Goal: Task Accomplishment & Management: Use online tool/utility

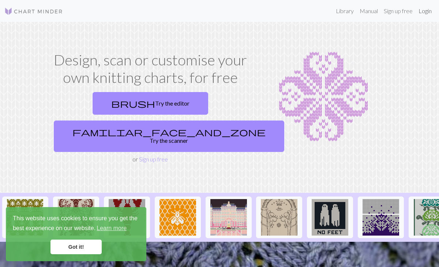
click at [423, 12] on link "Login" at bounding box center [424, 11] width 19 height 15
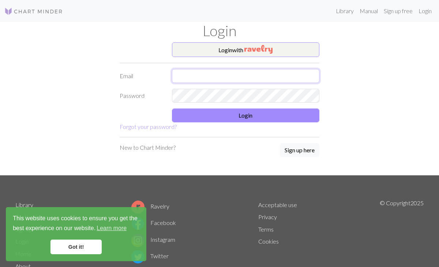
click at [247, 78] on input "text" at bounding box center [246, 76] width 148 height 14
type input "shmerrp.shmerrp22@gmail.com"
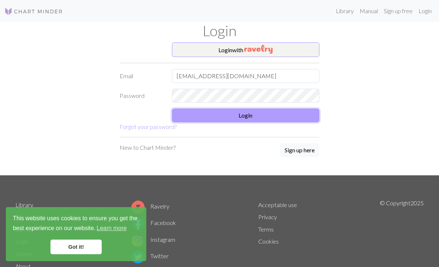
click at [241, 119] on button "Login" at bounding box center [246, 116] width 148 height 14
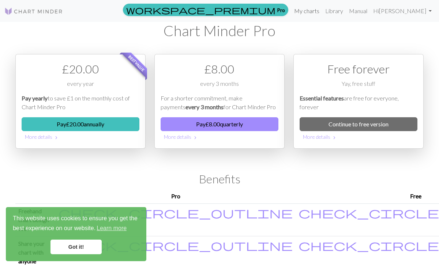
click at [322, 15] on link "My charts" at bounding box center [306, 11] width 31 height 15
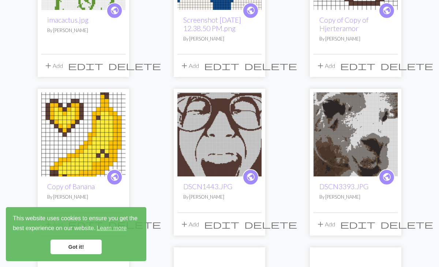
scroll to position [176, 0]
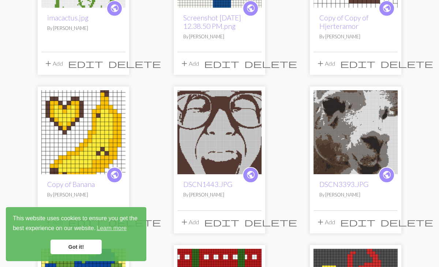
click at [205, 142] on img at bounding box center [219, 132] width 84 height 84
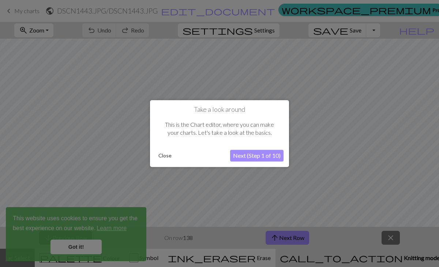
click at [163, 156] on button "Close" at bounding box center [164, 155] width 19 height 11
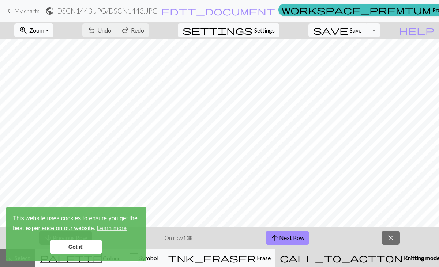
click at [45, 25] on button "zoom_in Zoom Zoom" at bounding box center [33, 30] width 39 height 14
click at [52, 48] on button "Fit all" at bounding box center [44, 47] width 58 height 12
click at [73, 246] on link "Got it!" at bounding box center [75, 247] width 51 height 15
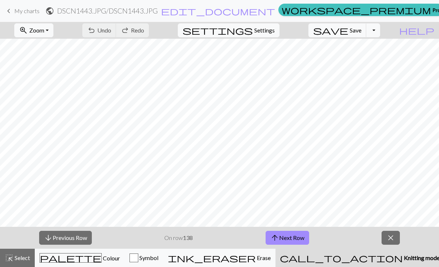
click at [18, 12] on span "My charts" at bounding box center [26, 10] width 25 height 7
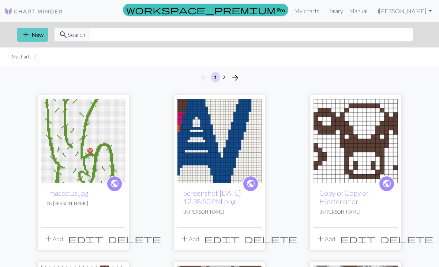
click at [38, 39] on button "add New" at bounding box center [32, 35] width 31 height 14
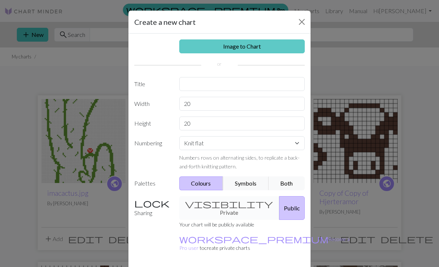
click at [191, 47] on link "Image to Chart" at bounding box center [242, 46] width 126 height 14
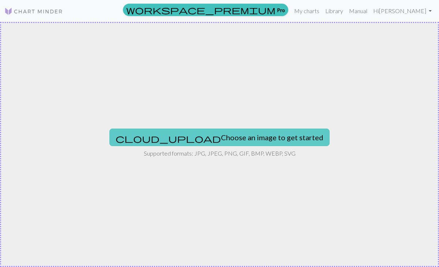
click at [199, 135] on button "cloud_upload Choose an image to get started" at bounding box center [219, 138] width 220 height 18
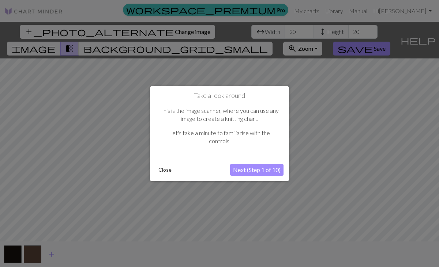
click at [161, 170] on button "Close" at bounding box center [164, 170] width 19 height 11
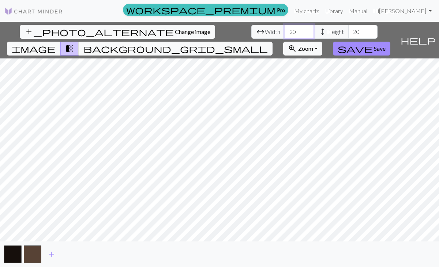
drag, startPoint x: 137, startPoint y: 33, endPoint x: 119, endPoint y: 34, distance: 18.0
click at [251, 34] on div "arrow_range Width 20 height Height 20" at bounding box center [314, 32] width 126 height 14
type input "100"
drag, startPoint x: 201, startPoint y: 34, endPoint x: 188, endPoint y: 34, distance: 12.8
click at [348, 34] on input "20" at bounding box center [362, 32] width 29 height 14
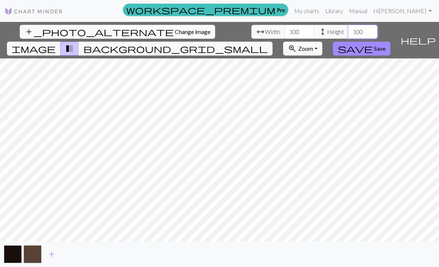
type input "100"
drag, startPoint x: 138, startPoint y: 34, endPoint x: 126, endPoint y: 34, distance: 12.4
click at [284, 34] on input "100" at bounding box center [298, 32] width 29 height 14
type input "150"
drag, startPoint x: 207, startPoint y: 31, endPoint x: 199, endPoint y: 31, distance: 8.1
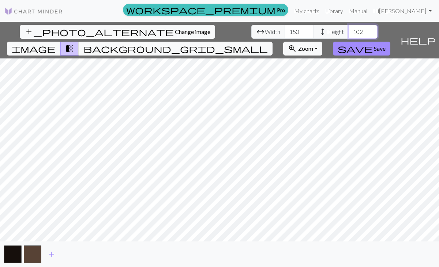
click at [348, 31] on input "102" at bounding box center [362, 32] width 29 height 14
drag, startPoint x: 203, startPoint y: 31, endPoint x: 190, endPoint y: 30, distance: 12.8
click at [348, 30] on input "102" at bounding box center [362, 32] width 29 height 14
type input "150"
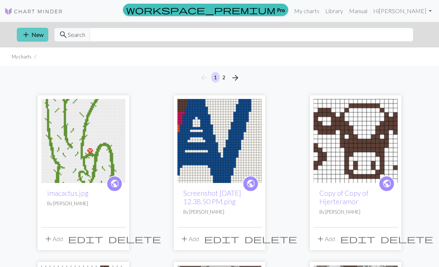
click at [32, 35] on button "add New" at bounding box center [32, 35] width 31 height 14
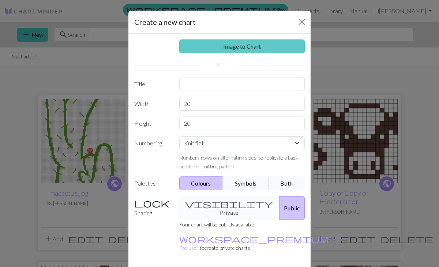
click at [203, 46] on link "Image to Chart" at bounding box center [242, 46] width 126 height 14
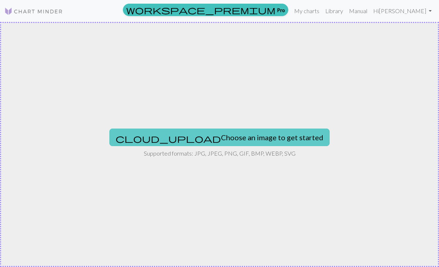
click at [206, 139] on button "cloud_upload Choose an image to get started" at bounding box center [219, 138] width 220 height 18
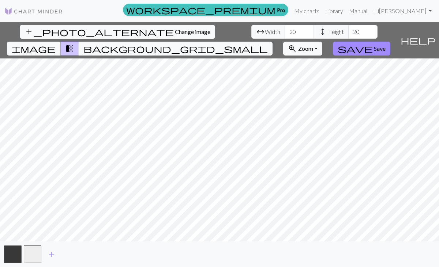
click at [116, 41] on div "add_photo_alternate Change image arrow_range Width 20 height Height 20 image tr…" at bounding box center [219, 144] width 439 height 245
click at [56, 44] on span "image" at bounding box center [34, 49] width 44 height 10
click at [74, 44] on span "transition_fade" at bounding box center [69, 49] width 9 height 10
click at [56, 44] on span "image" at bounding box center [34, 49] width 44 height 10
click at [268, 44] on span "background_grid_small" at bounding box center [175, 49] width 184 height 10
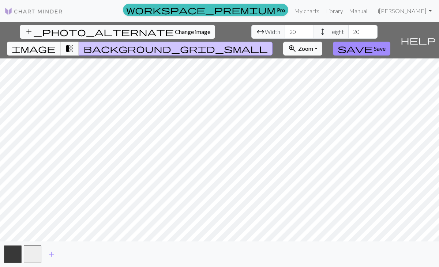
click at [56, 44] on span "image" at bounding box center [34, 49] width 44 height 10
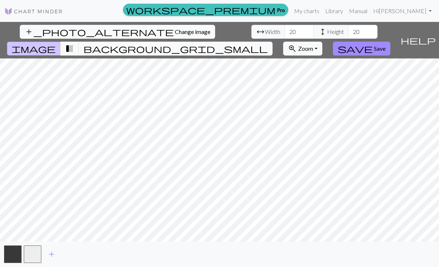
click at [268, 44] on span "background_grid_small" at bounding box center [175, 49] width 184 height 10
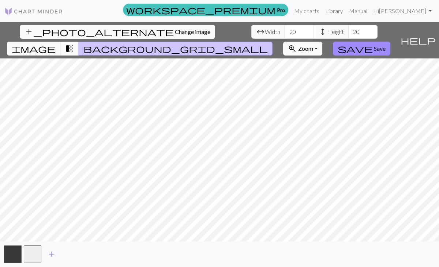
click at [74, 44] on span "transition_fade" at bounding box center [69, 49] width 9 height 10
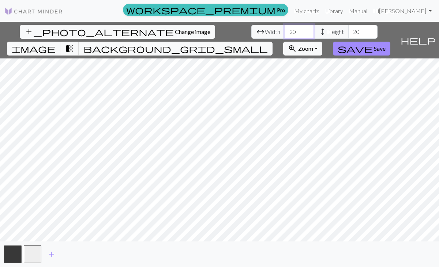
drag, startPoint x: 143, startPoint y: 34, endPoint x: 135, endPoint y: 36, distance: 8.3
click at [284, 36] on input "20" at bounding box center [298, 32] width 29 height 14
type input "200"
click at [348, 34] on input "20" at bounding box center [362, 32] width 29 height 14
type input "200"
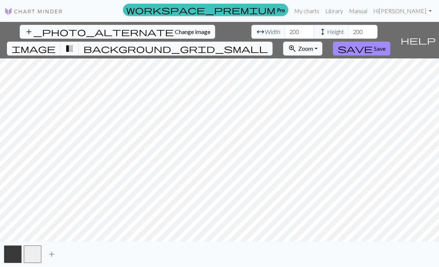
click at [50, 252] on span "add" at bounding box center [51, 254] width 9 height 10
click at [71, 255] on span "add" at bounding box center [71, 254] width 9 height 10
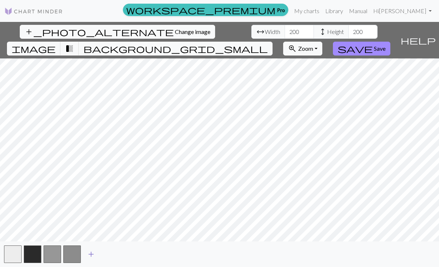
click at [71, 255] on button "button" at bounding box center [72, 255] width 18 height 18
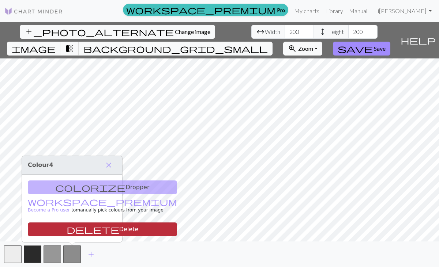
click at [69, 229] on button "delete Delete" at bounding box center [102, 230] width 149 height 14
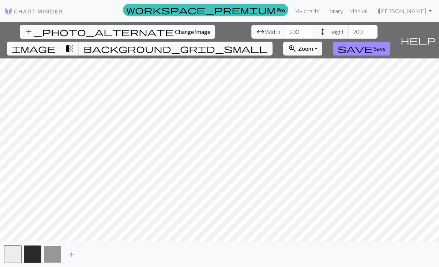
click at [52, 249] on button "button" at bounding box center [53, 255] width 18 height 18
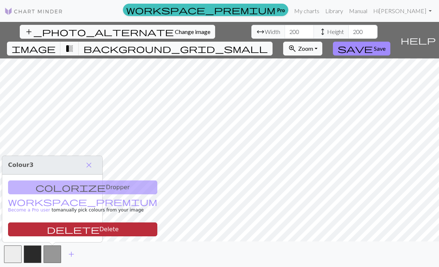
click at [57, 229] on button "delete Delete" at bounding box center [82, 230] width 149 height 14
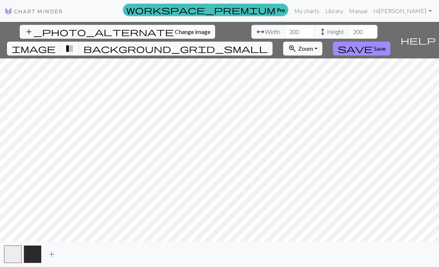
click at [50, 254] on span "add" at bounding box center [51, 254] width 9 height 10
drag, startPoint x: 141, startPoint y: 31, endPoint x: 121, endPoint y: 34, distance: 19.6
click at [251, 34] on div "arrow_range Width 200 height Height 200" at bounding box center [314, 32] width 126 height 14
type input "2"
drag, startPoint x: 134, startPoint y: 33, endPoint x: 128, endPoint y: 30, distance: 5.9
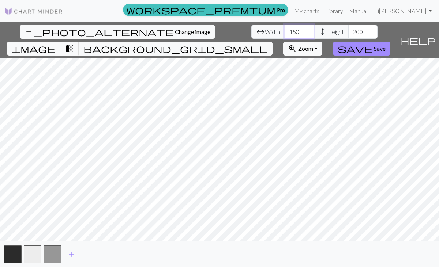
click at [284, 33] on input "150" at bounding box center [298, 32] width 29 height 14
type input "150"
click at [348, 33] on input "200" at bounding box center [362, 32] width 29 height 14
drag, startPoint x: 203, startPoint y: 33, endPoint x: 189, endPoint y: 33, distance: 13.9
click at [348, 33] on input "200" at bounding box center [362, 32] width 29 height 14
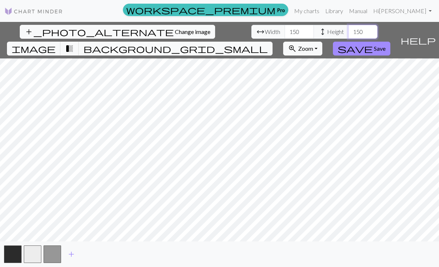
type input "150"
click at [156, 32] on div "add_photo_alternate Change image arrow_range Width 150 height Height 150 image …" at bounding box center [219, 144] width 439 height 245
click at [97, 0] on html "This website uses cookies to ensure you get the best experience on our website.…" at bounding box center [219, 133] width 439 height 267
click at [104, 0] on html "This website uses cookies to ensure you get the best experience on our website.…" at bounding box center [219, 133] width 439 height 267
click at [134, 0] on html "This website uses cookies to ensure you get the best experience on our website.…" at bounding box center [219, 133] width 439 height 267
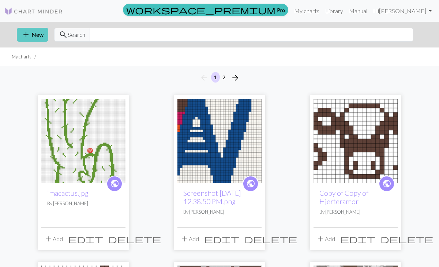
click at [22, 30] on span "add" at bounding box center [26, 35] width 9 height 10
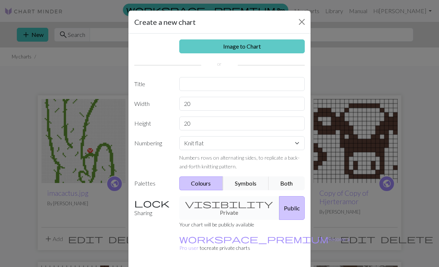
click at [195, 46] on link "Image to Chart" at bounding box center [242, 46] width 126 height 14
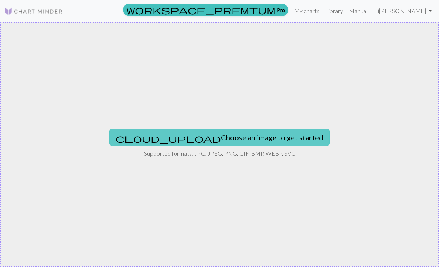
click at [200, 144] on button "cloud_upload Choose an image to get started" at bounding box center [219, 138] width 220 height 18
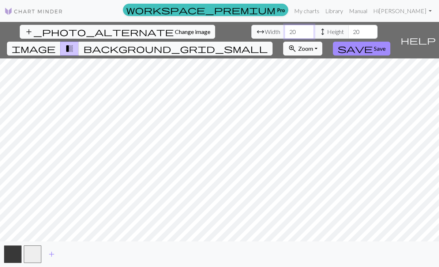
click at [284, 31] on input "20" at bounding box center [298, 32] width 29 height 14
type input "2"
type input "150"
click at [348, 31] on input "20" at bounding box center [362, 32] width 29 height 14
type input "2"
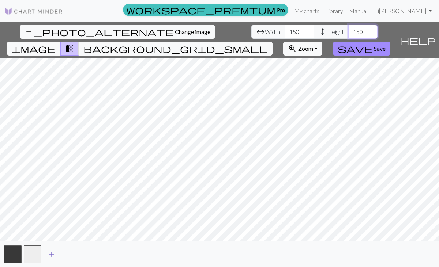
type input "150"
click at [50, 255] on span "add" at bounding box center [51, 254] width 9 height 10
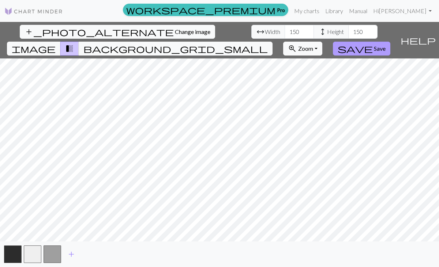
click at [373, 44] on span "save" at bounding box center [355, 49] width 35 height 10
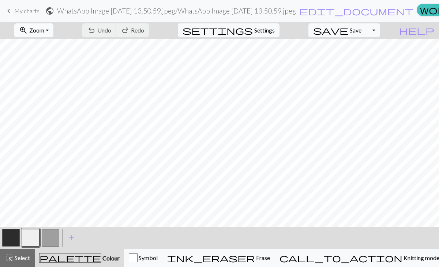
click at [28, 28] on span "zoom_in" at bounding box center [23, 30] width 9 height 10
click at [46, 45] on button "Fit all" at bounding box center [44, 47] width 58 height 12
click at [12, 234] on button "button" at bounding box center [11, 238] width 18 height 18
click at [17, 260] on span "Select" at bounding box center [22, 258] width 16 height 7
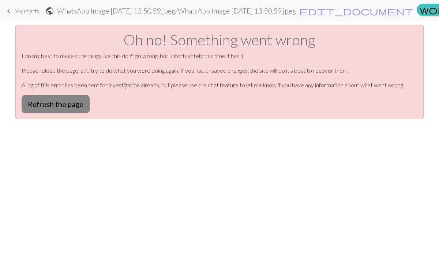
click at [74, 109] on button "Refresh the page" at bounding box center [56, 104] width 68 height 18
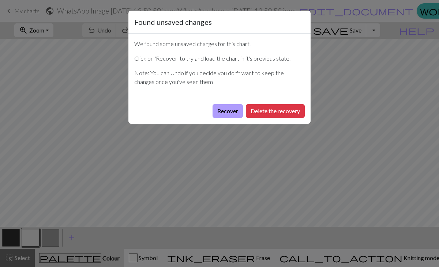
click at [222, 110] on button "Recover" at bounding box center [227, 111] width 30 height 14
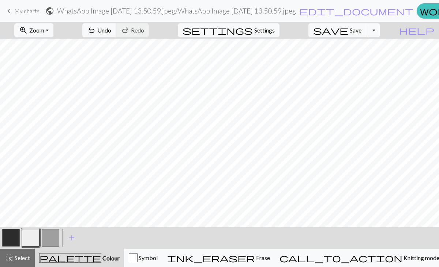
scroll to position [1003, 0]
click at [28, 28] on span "zoom_in" at bounding box center [23, 30] width 9 height 10
click at [42, 42] on button "Fit all" at bounding box center [44, 47] width 58 height 12
click at [9, 240] on button "button" at bounding box center [11, 238] width 18 height 18
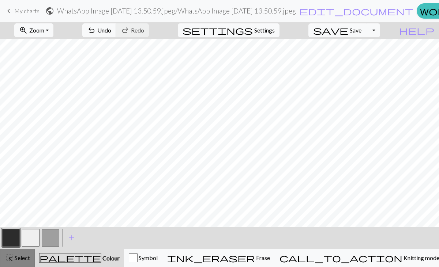
click at [15, 259] on span "Select" at bounding box center [22, 258] width 16 height 7
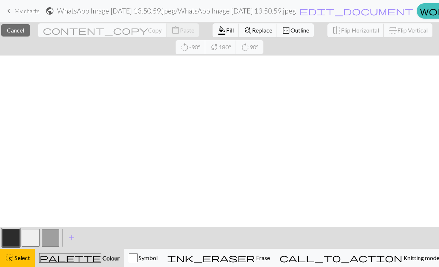
scroll to position [433, 0]
click at [217, 29] on span "format_color_fill" at bounding box center [221, 30] width 9 height 10
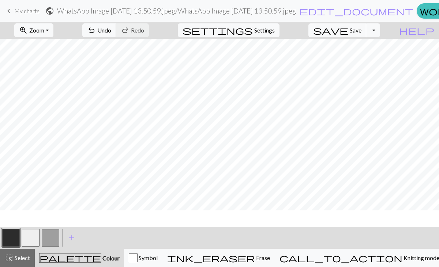
scroll to position [417, 0]
click at [34, 258] on button "highlight_alt Select Select" at bounding box center [17, 258] width 35 height 18
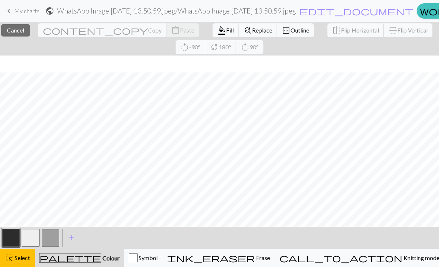
scroll to position [433, 0]
click at [217, 31] on span "format_color_fill" at bounding box center [221, 30] width 9 height 10
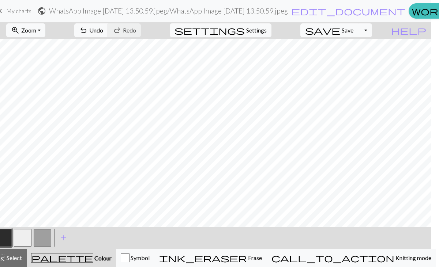
scroll to position [0, 0]
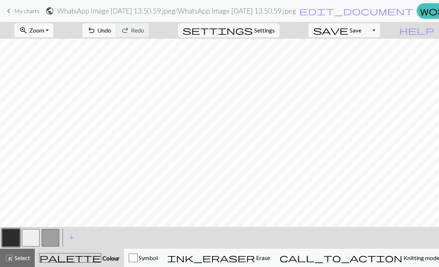
click at [14, 240] on button "button" at bounding box center [11, 238] width 18 height 18
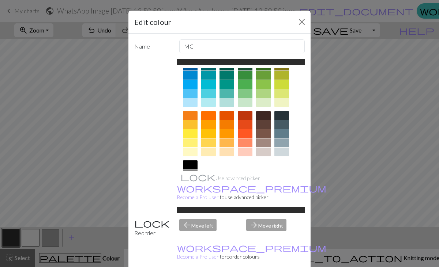
scroll to position [82, 0]
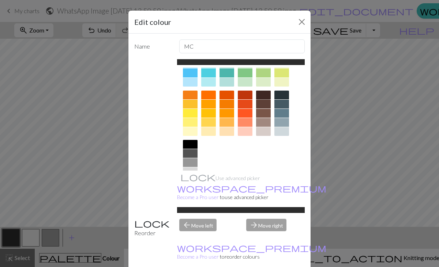
click at [262, 95] on div at bounding box center [263, 95] width 15 height 9
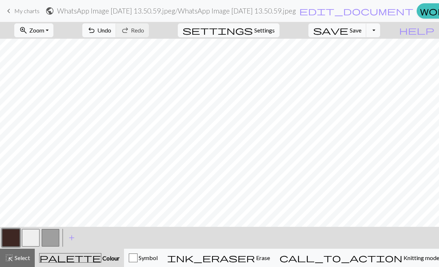
click at [50, 241] on button "button" at bounding box center [51, 238] width 18 height 18
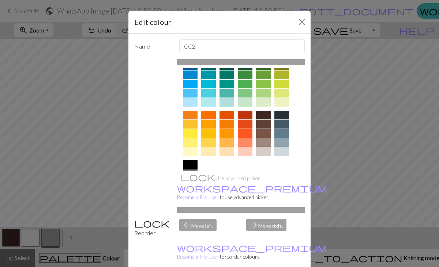
scroll to position [66, 0]
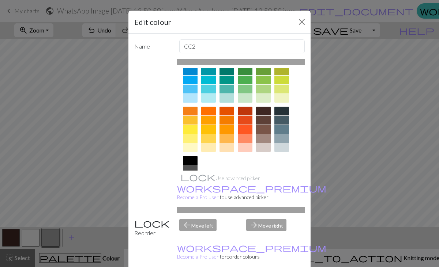
click at [262, 120] on div at bounding box center [263, 120] width 15 height 9
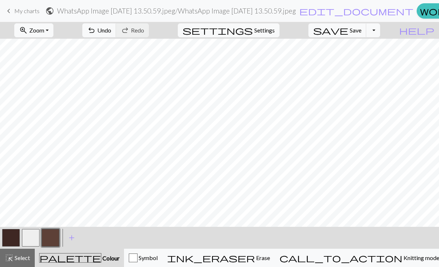
click at [27, 241] on button "button" at bounding box center [31, 238] width 18 height 18
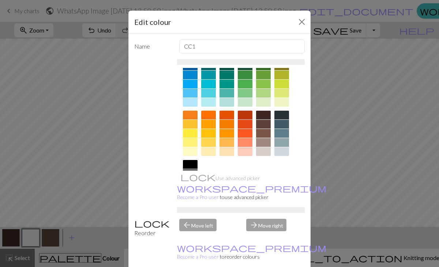
scroll to position [64, 0]
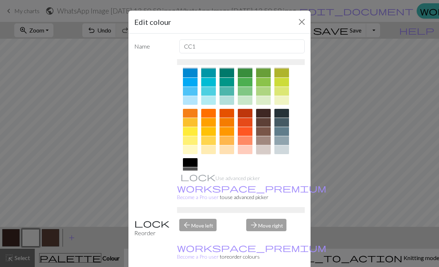
click at [262, 149] on div at bounding box center [263, 150] width 15 height 9
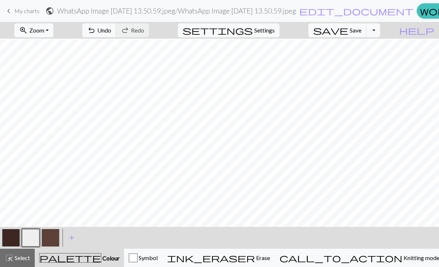
scroll to position [408, 0]
click at [380, 31] on button "Toggle Dropdown" at bounding box center [373, 30] width 14 height 14
click at [360, 60] on button "save_alt Download" at bounding box center [319, 58] width 121 height 12
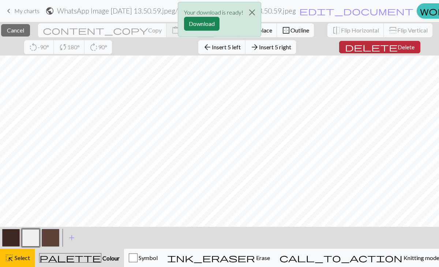
click at [388, 48] on span "delete" at bounding box center [371, 47] width 53 height 10
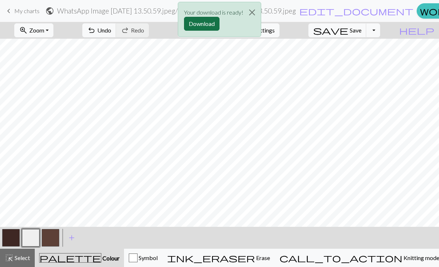
click at [211, 22] on button "Download" at bounding box center [201, 24] width 35 height 14
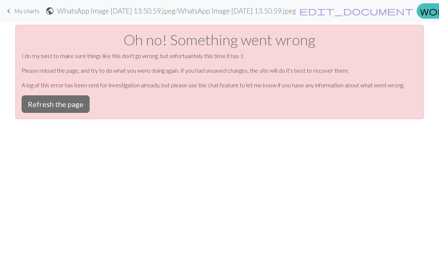
click at [34, 94] on div "Oh no! Something went wrong I do my best to make sure things like this don't go…" at bounding box center [219, 72] width 408 height 94
click at [33, 99] on button "Refresh the page" at bounding box center [56, 104] width 68 height 18
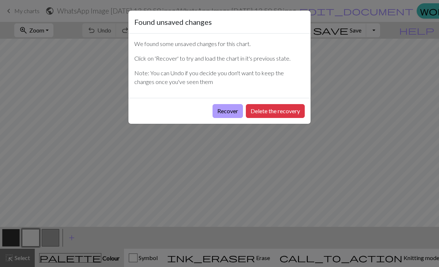
click at [222, 113] on button "Recover" at bounding box center [227, 111] width 30 height 14
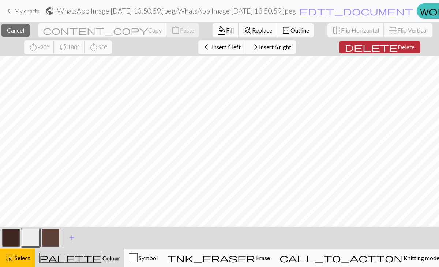
click at [381, 45] on button "delete Delete" at bounding box center [379, 47] width 81 height 12
click at [388, 45] on span "delete" at bounding box center [371, 47] width 53 height 10
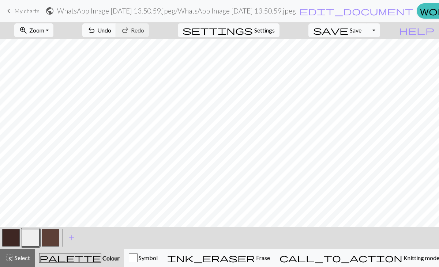
scroll to position [1003, 0]
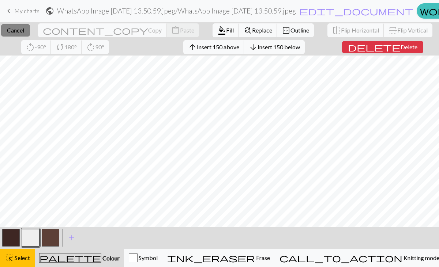
click at [24, 33] on span "Cancel" at bounding box center [15, 30] width 17 height 7
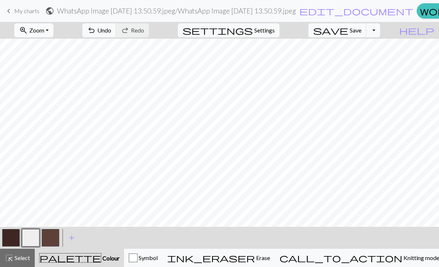
click at [44, 28] on span "Zoom" at bounding box center [36, 30] width 15 height 7
click at [49, 41] on button "Fit all" at bounding box center [44, 47] width 58 height 12
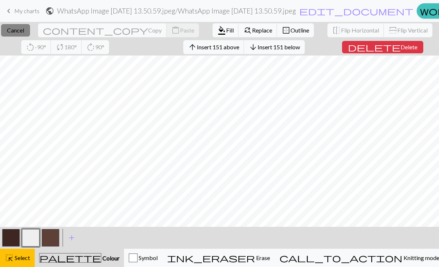
click at [17, 33] on button "close Cancel" at bounding box center [15, 30] width 29 height 12
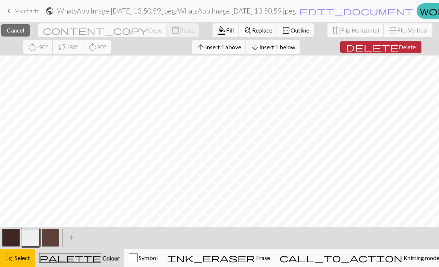
click at [385, 42] on span "delete" at bounding box center [372, 47] width 53 height 10
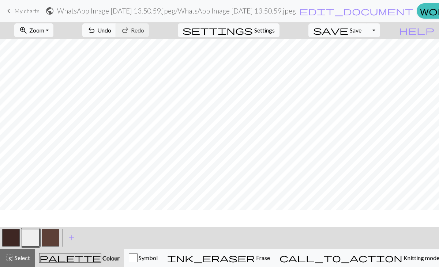
scroll to position [413, 0]
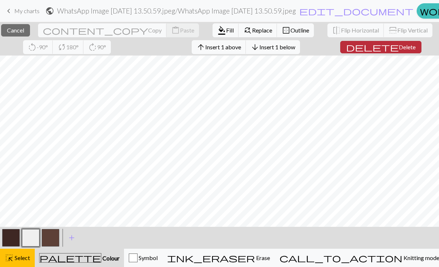
click at [384, 45] on span "delete" at bounding box center [372, 47] width 53 height 10
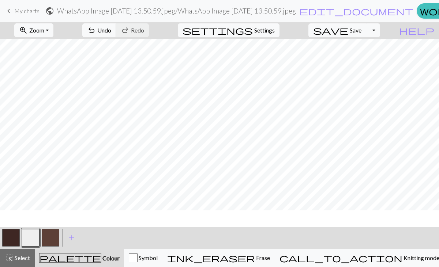
scroll to position [409, 0]
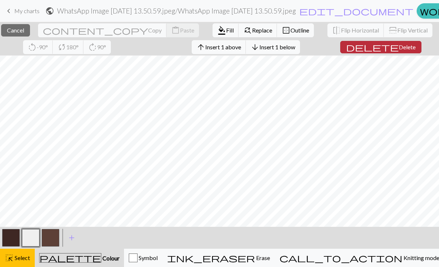
click at [388, 46] on span "delete" at bounding box center [372, 47] width 53 height 10
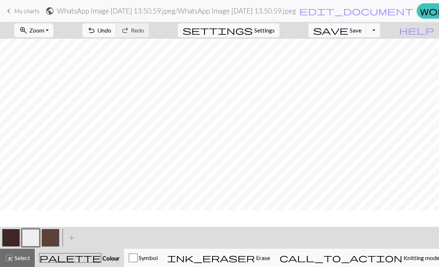
scroll to position [405, 0]
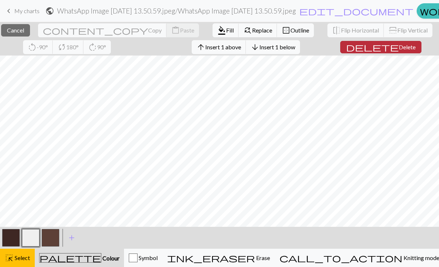
click at [399, 45] on span "Delete" at bounding box center [407, 47] width 17 height 7
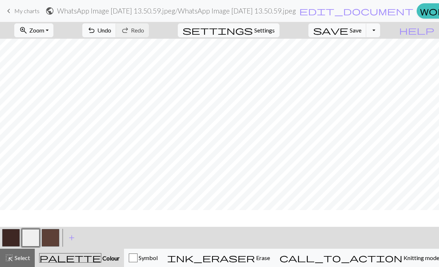
scroll to position [401, 0]
click at [96, 26] on span "undo" at bounding box center [91, 30] width 9 height 10
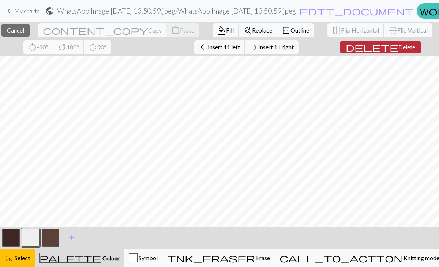
click at [389, 50] on span "delete" at bounding box center [372, 47] width 53 height 10
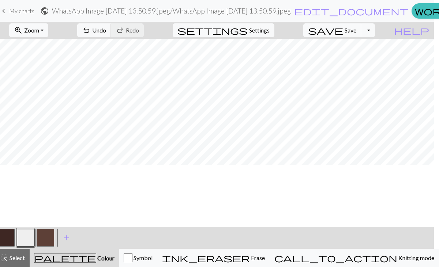
scroll to position [0, 22]
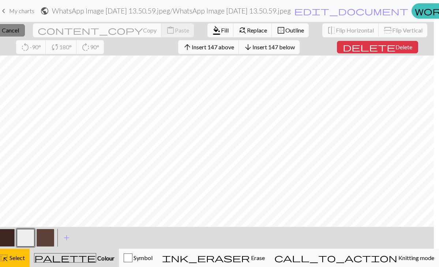
click at [16, 34] on button "close Cancel" at bounding box center [10, 30] width 29 height 12
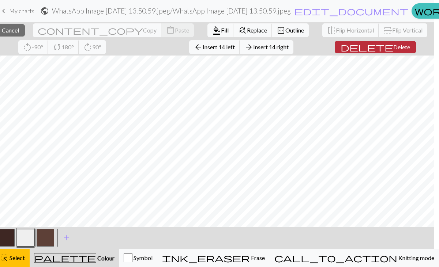
click at [393, 46] on span "Delete" at bounding box center [401, 47] width 17 height 7
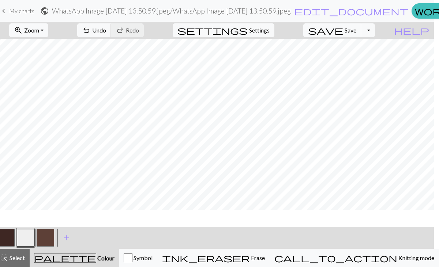
scroll to position [0, 0]
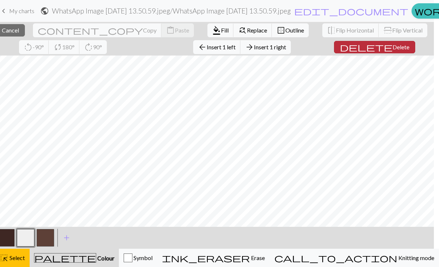
click at [395, 51] on button "delete Delete" at bounding box center [374, 47] width 81 height 12
click at [399, 47] on span "Delete" at bounding box center [400, 47] width 17 height 7
click at [393, 49] on span "Delete" at bounding box center [401, 47] width 17 height 7
click at [395, 45] on span "Delete" at bounding box center [401, 47] width 17 height 7
click at [398, 50] on span "Delete" at bounding box center [401, 47] width 17 height 7
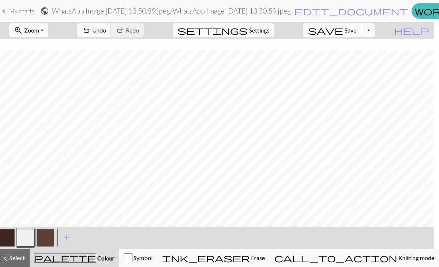
scroll to position [393, 0]
click at [343, 29] on span "save" at bounding box center [325, 30] width 35 height 10
click at [375, 29] on button "Toggle Dropdown" at bounding box center [368, 30] width 14 height 14
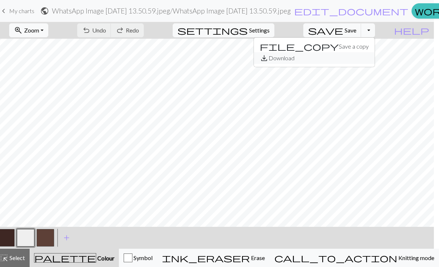
click at [361, 59] on button "save_alt Download" at bounding box center [314, 58] width 121 height 12
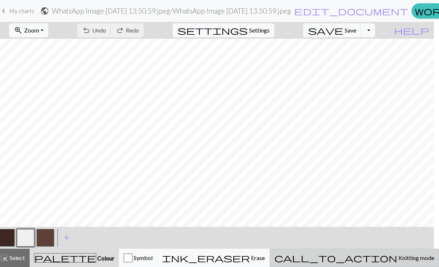
click at [397, 258] on span "Knitting mode" at bounding box center [415, 258] width 37 height 7
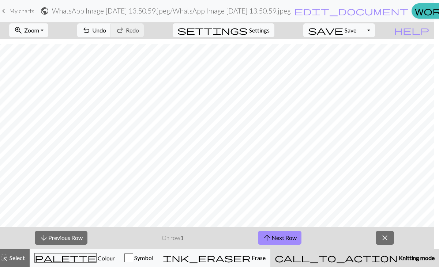
scroll to position [393, 0]
click at [287, 237] on button "arrow_upward Next Row" at bounding box center [280, 238] width 44 height 14
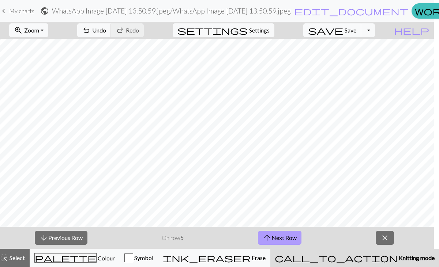
click at [287, 237] on button "arrow_upward Next Row" at bounding box center [280, 238] width 44 height 14
click at [56, 237] on button "arrow_downward Previous Row" at bounding box center [61, 238] width 53 height 14
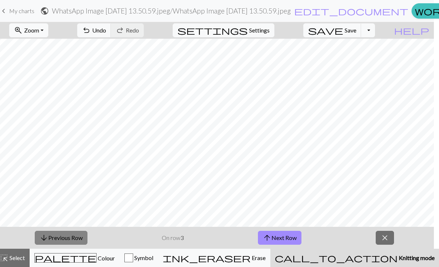
click at [56, 237] on button "arrow_downward Previous Row" at bounding box center [61, 238] width 53 height 14
click at [280, 236] on button "arrow_upward Next Row" at bounding box center [280, 238] width 44 height 14
click at [67, 238] on button "arrow_downward Previous Row" at bounding box center [61, 238] width 53 height 14
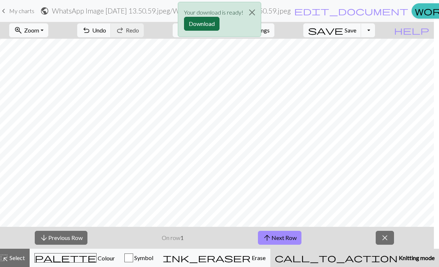
click at [196, 21] on button "Download" at bounding box center [201, 24] width 35 height 14
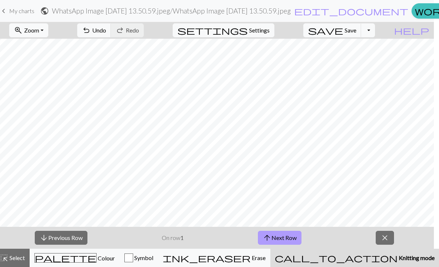
click at [293, 237] on button "arrow_upward Next Row" at bounding box center [280, 238] width 44 height 14
click at [383, 245] on div "arrow_downward Previous Row On row 2 arrow_upward Next Row close" at bounding box center [214, 238] width 439 height 22
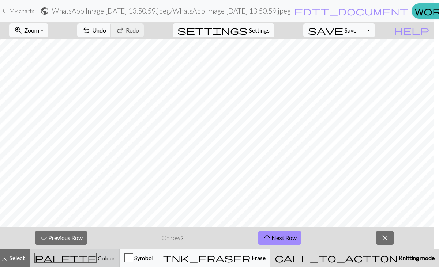
click at [104, 253] on div "palette Colour Colour" at bounding box center [74, 258] width 80 height 10
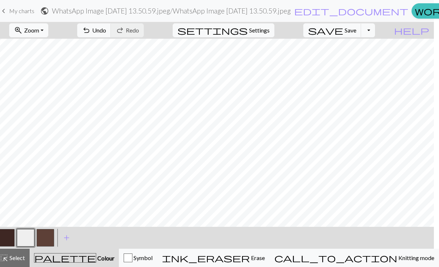
click at [10, 242] on button "button" at bounding box center [6, 238] width 18 height 18
click at [40, 239] on button "button" at bounding box center [46, 238] width 18 height 18
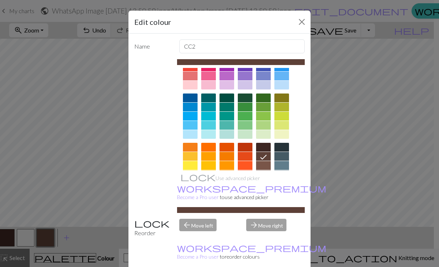
scroll to position [37, 0]
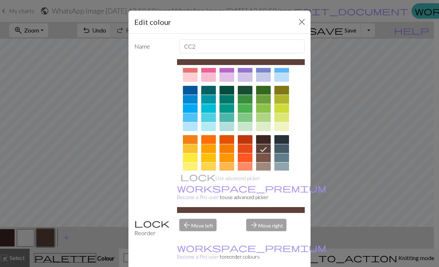
click at [261, 158] on div at bounding box center [263, 158] width 15 height 9
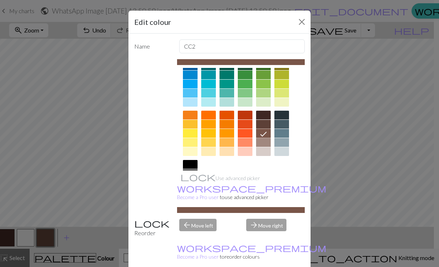
scroll to position [64, 0]
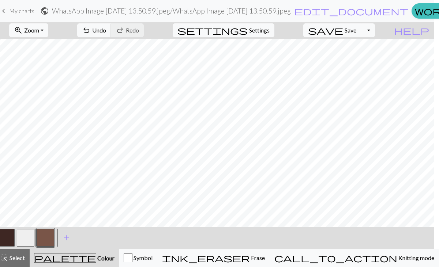
click at [6, 234] on button "button" at bounding box center [6, 238] width 18 height 18
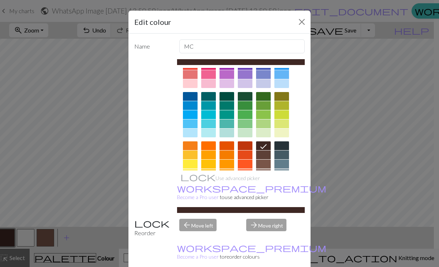
scroll to position [48, 0]
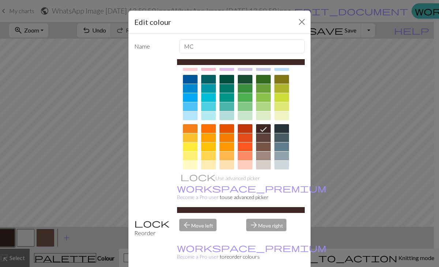
click at [264, 136] on div at bounding box center [263, 137] width 15 height 9
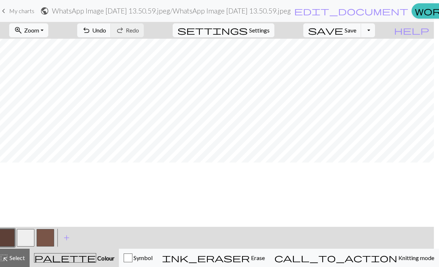
scroll to position [0, 0]
click at [356, 31] on span "Save" at bounding box center [350, 30] width 12 height 7
click at [375, 32] on button "Toggle Dropdown" at bounding box center [368, 30] width 14 height 14
click at [365, 55] on button "save_alt Download" at bounding box center [314, 58] width 121 height 12
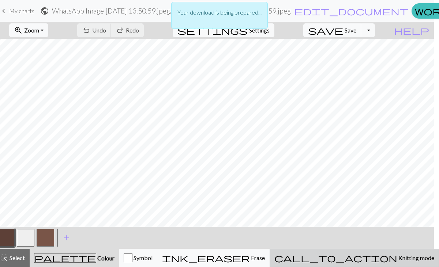
click at [397, 259] on span "Knitting mode" at bounding box center [415, 258] width 37 height 7
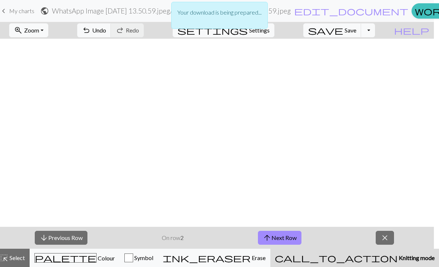
scroll to position [393, 0]
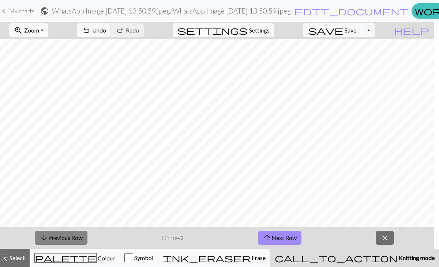
click at [72, 241] on button "arrow_downward Previous Row" at bounding box center [61, 238] width 53 height 14
click at [268, 235] on span "arrow_upward" at bounding box center [267, 238] width 9 height 10
click at [55, 239] on button "arrow_downward Previous Row" at bounding box center [61, 238] width 53 height 14
click at [284, 242] on button "arrow_upward Next Row" at bounding box center [280, 238] width 44 height 14
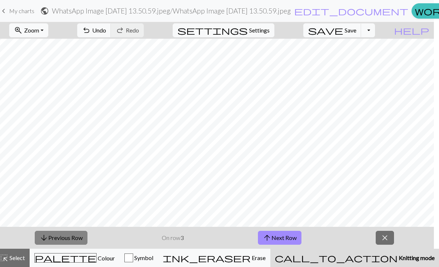
click at [52, 238] on button "arrow_downward Previous Row" at bounding box center [61, 238] width 53 height 14
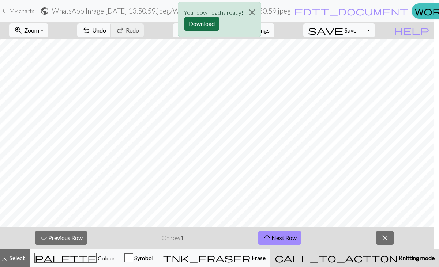
click at [213, 24] on button "Download" at bounding box center [201, 24] width 35 height 14
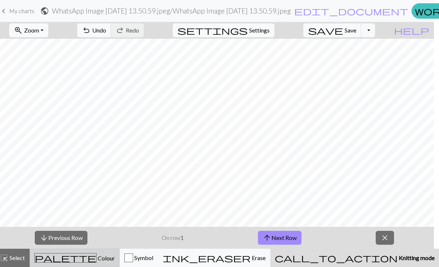
click at [70, 259] on span "palette" at bounding box center [65, 258] width 61 height 10
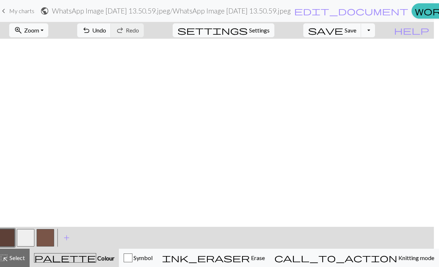
scroll to position [0, 0]
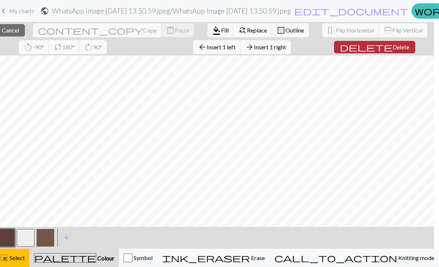
click at [397, 47] on span "Delete" at bounding box center [400, 47] width 17 height 7
click at [398, 47] on span "Delete" at bounding box center [400, 47] width 17 height 7
click at [397, 47] on span "Delete" at bounding box center [400, 47] width 17 height 7
click at [382, 47] on span "delete" at bounding box center [366, 47] width 53 height 10
click at [377, 46] on button "delete Delete" at bounding box center [375, 47] width 81 height 12
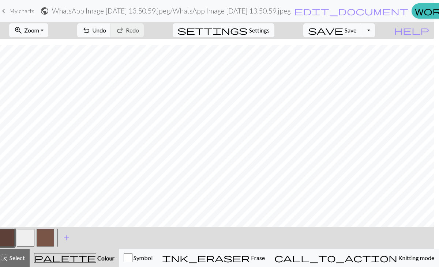
scroll to position [389, 0]
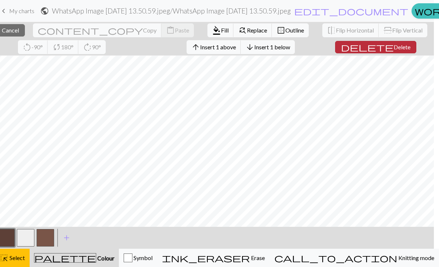
click at [379, 51] on span "delete" at bounding box center [367, 47] width 53 height 10
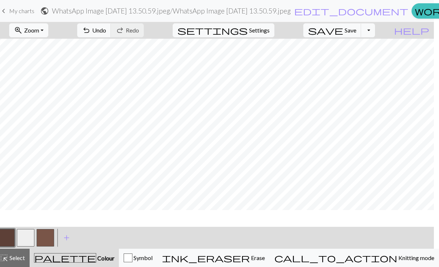
scroll to position [386, 0]
click at [356, 27] on span "Save" at bounding box center [350, 30] width 12 height 7
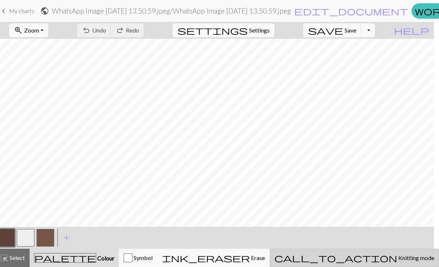
click at [397, 261] on span "Knitting mode" at bounding box center [415, 258] width 37 height 7
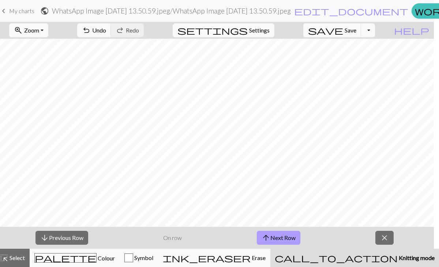
click at [281, 237] on button "arrow_upward Next Row" at bounding box center [279, 238] width 44 height 14
click at [281, 237] on button "arrow_upward Next Row" at bounding box center [280, 238] width 44 height 14
click at [48, 235] on button "arrow_downward Previous Row" at bounding box center [61, 238] width 53 height 14
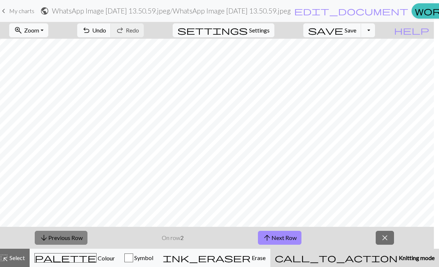
click at [48, 235] on button "arrow_downward Previous Row" at bounding box center [61, 238] width 53 height 14
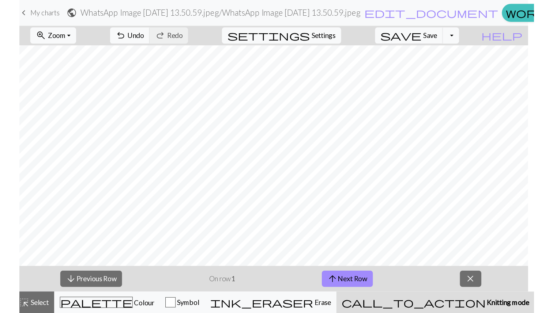
scroll to position [308, 0]
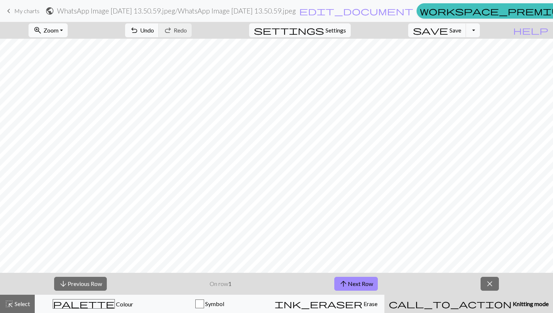
click at [56, 31] on button "zoom_in Zoom Zoom" at bounding box center [48, 30] width 39 height 14
click at [67, 46] on button "Fit all" at bounding box center [58, 47] width 58 height 12
click at [68, 35] on button "zoom_in Zoom Zoom" at bounding box center [48, 30] width 39 height 14
click at [61, 56] on button "Fit width" at bounding box center [58, 58] width 58 height 12
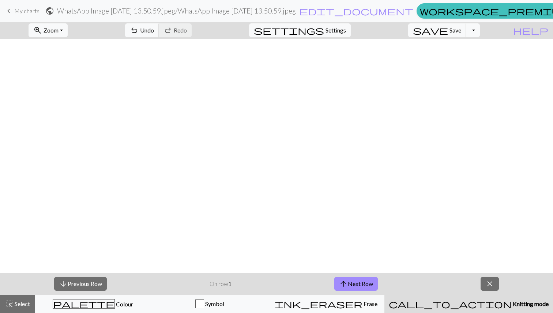
scroll to position [588, 0]
click at [340, 267] on span "arrow_upward" at bounding box center [343, 284] width 9 height 10
click at [291, 267] on div "arrow_downward Previous Row On row 2 arrow_upward Next Row close" at bounding box center [276, 284] width 553 height 22
